Goal: Use online tool/utility: Utilize a website feature to perform a specific function

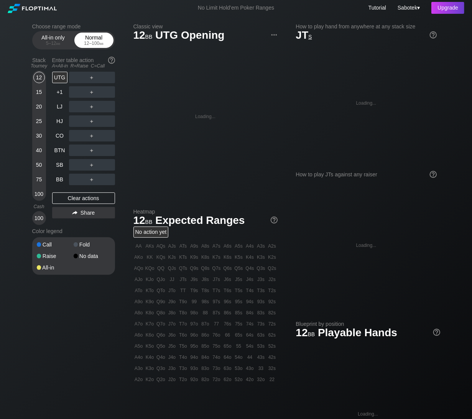
click at [103, 37] on div "Normal 12 – 100 bb" at bounding box center [93, 40] width 35 height 15
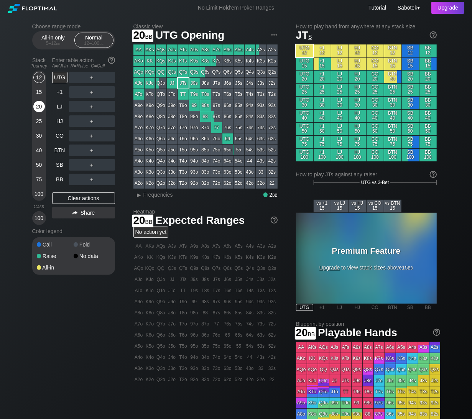
click at [37, 102] on div "20" at bounding box center [39, 107] width 12 height 12
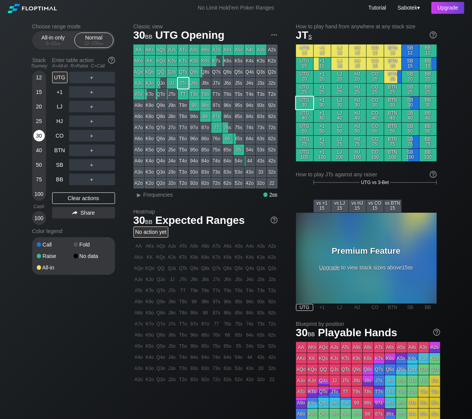
click at [37, 135] on div "30" at bounding box center [39, 136] width 12 height 12
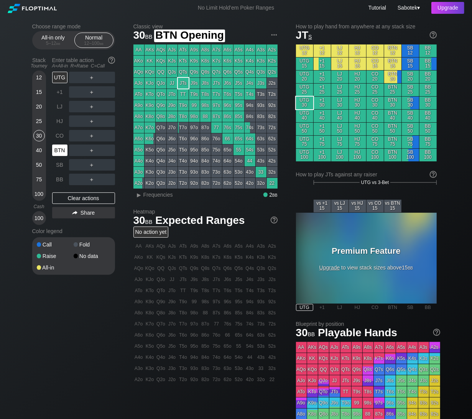
click at [66, 145] on div "BTN" at bounding box center [59, 151] width 15 height 12
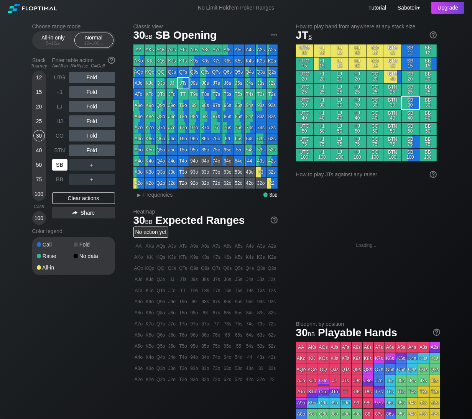
click at [60, 168] on div "SB" at bounding box center [59, 165] width 15 height 12
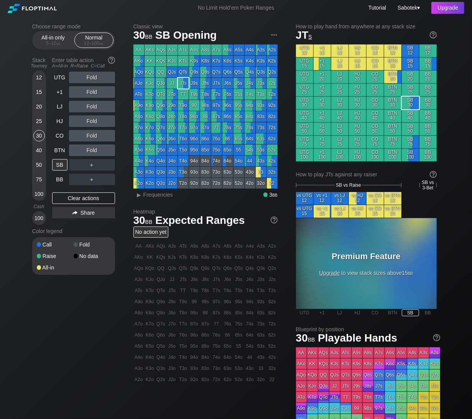
click at [36, 109] on div "20" at bounding box center [39, 107] width 12 height 12
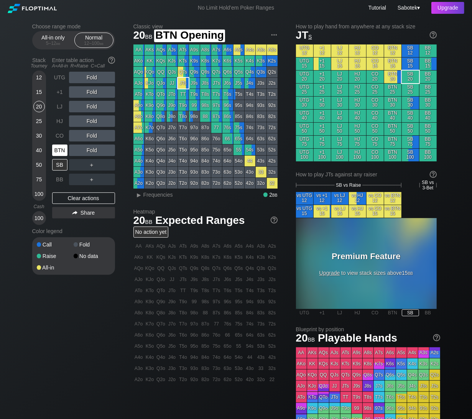
click at [58, 152] on div "BTN" at bounding box center [59, 151] width 15 height 12
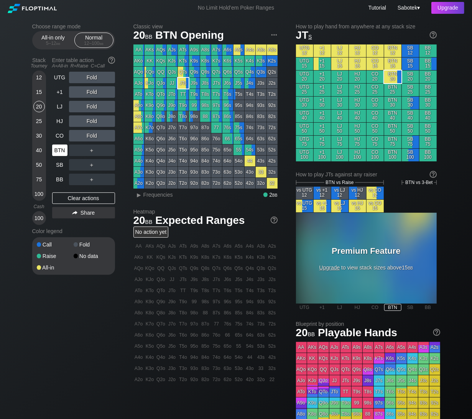
click at [62, 149] on div "BTN" at bounding box center [59, 151] width 15 height 12
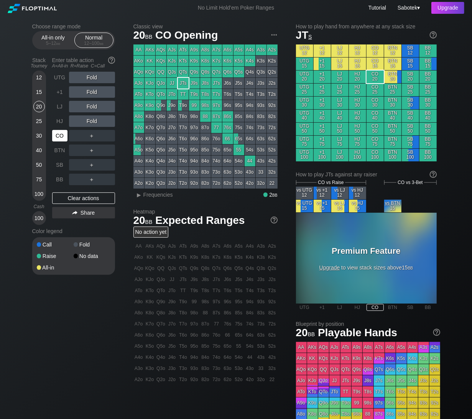
click at [58, 135] on div "CO" at bounding box center [59, 136] width 15 height 12
click at [62, 42] on div "5 – 12 bb" at bounding box center [53, 43] width 32 height 5
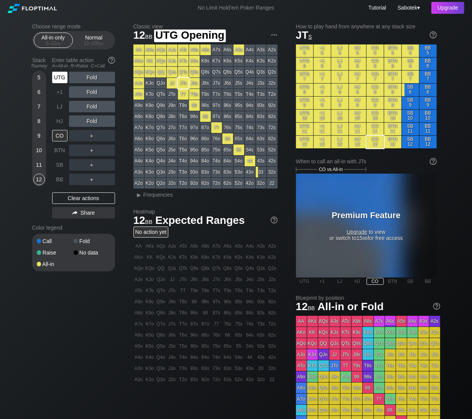
click at [60, 73] on div "UTG" at bounding box center [59, 78] width 15 height 12
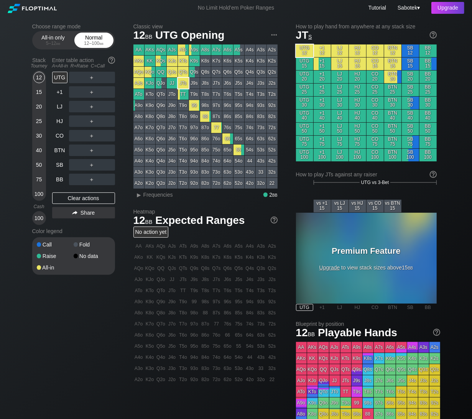
click at [88, 39] on div "Normal 12 – 100 bb" at bounding box center [93, 40] width 35 height 15
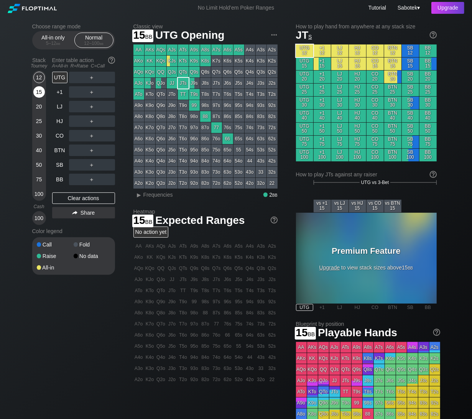
click at [41, 94] on div "15" at bounding box center [39, 92] width 12 height 12
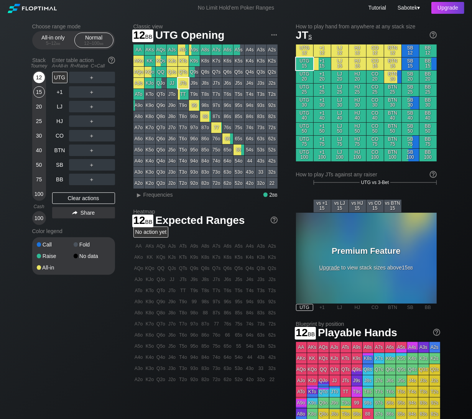
click at [40, 78] on div "12" at bounding box center [39, 78] width 12 height 12
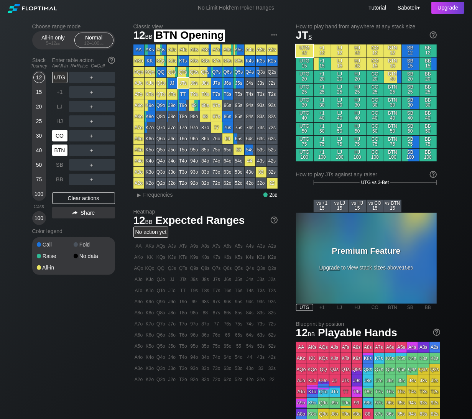
click at [59, 140] on div "CO" at bounding box center [59, 136] width 15 height 12
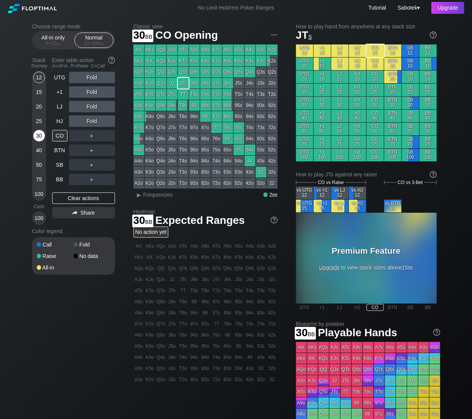
click at [43, 137] on div "30" at bounding box center [39, 136] width 12 height 12
